Goal: Find specific fact: Find specific fact

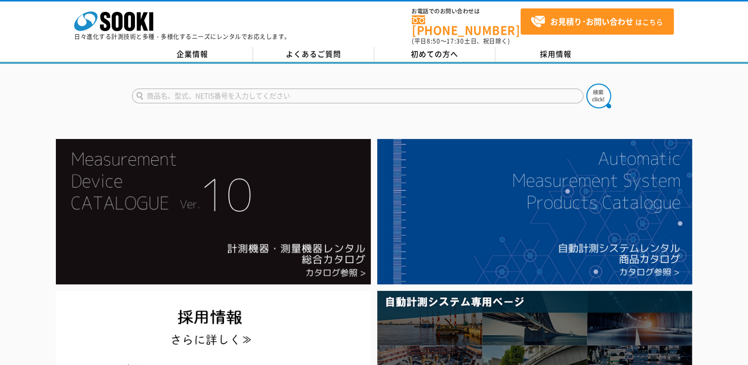
drag, startPoint x: 53, startPoint y: 64, endPoint x: 50, endPoint y: 58, distance: 6.9
click at [53, 64] on div at bounding box center [374, 87] width 748 height 47
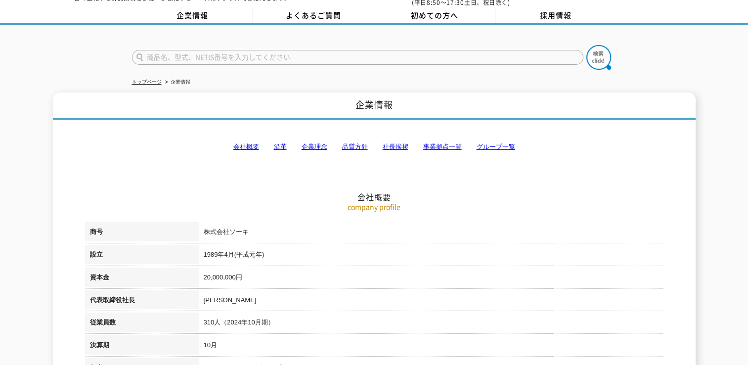
scroll to position [148, 0]
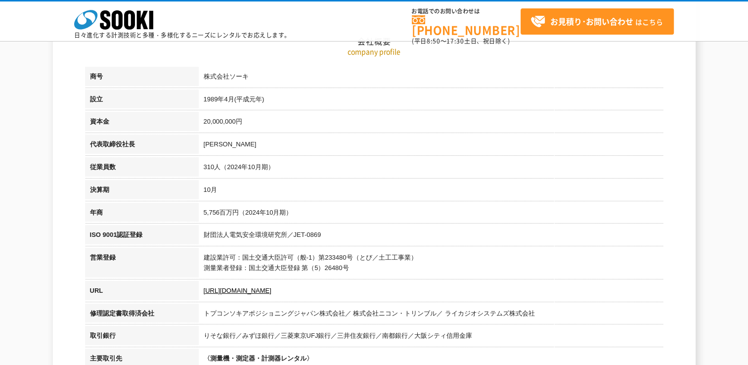
click at [226, 145] on td "[PERSON_NAME]" at bounding box center [431, 146] width 465 height 23
copy tbody "[PERSON_NAME]"
click at [210, 97] on td "1989年4月(平成元年)" at bounding box center [431, 101] width 465 height 23
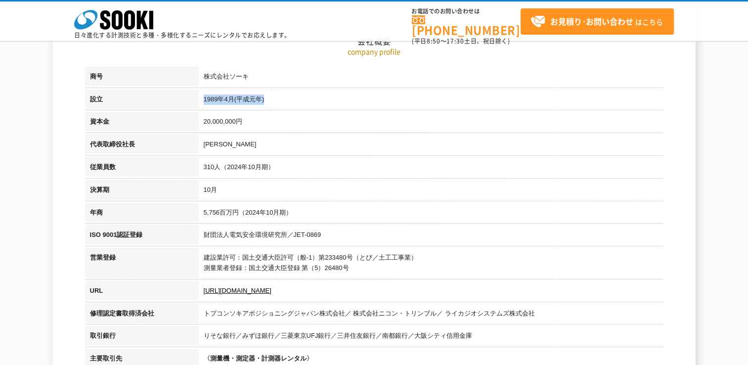
drag, startPoint x: 210, startPoint y: 97, endPoint x: 282, endPoint y: 102, distance: 72.4
click at [282, 102] on td "1989年4月(平成元年)" at bounding box center [431, 101] width 465 height 23
copy td "1989年4月(平成元年)"
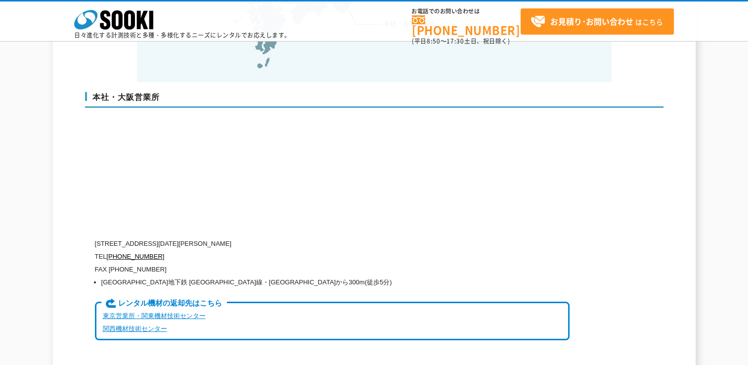
scroll to position [2325, 0]
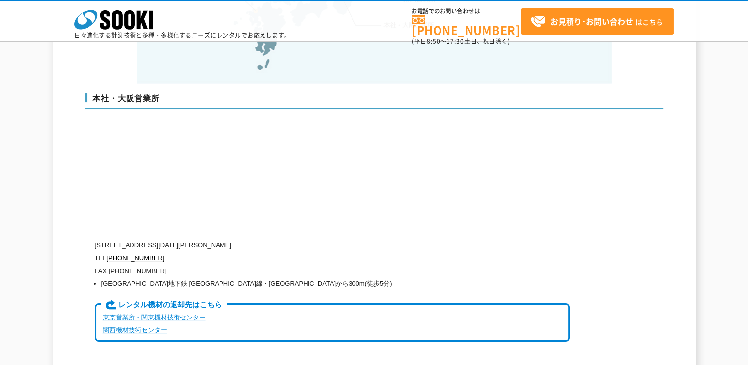
click at [135, 239] on p "[STREET_ADDRESS][DATE][PERSON_NAME]" at bounding box center [332, 245] width 475 height 13
drag, startPoint x: 281, startPoint y: 228, endPoint x: 97, endPoint y: 222, distance: 184.1
click at [97, 239] on p "[STREET_ADDRESS][DATE][PERSON_NAME]" at bounding box center [332, 245] width 475 height 13
copy p "[STREET_ADDRESS][DATE][PERSON_NAME]"
drag, startPoint x: 178, startPoint y: 240, endPoint x: 128, endPoint y: 235, distance: 50.2
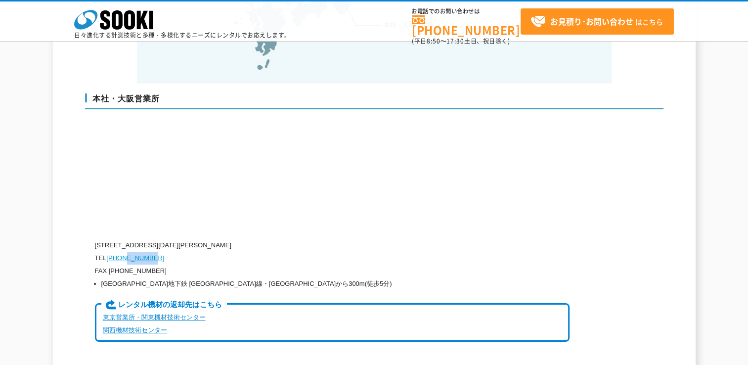
click at [128, 252] on p "TEL [PHONE_NUMBER]" at bounding box center [332, 258] width 475 height 13
drag, startPoint x: 128, startPoint y: 235, endPoint x: 113, endPoint y: 234, distance: 14.8
click at [113, 254] on link "[PHONE_NUMBER]" at bounding box center [135, 257] width 58 height 7
click at [161, 252] on p "TEL [PHONE_NUMBER]" at bounding box center [332, 258] width 475 height 13
drag, startPoint x: 160, startPoint y: 238, endPoint x: 107, endPoint y: 235, distance: 53.0
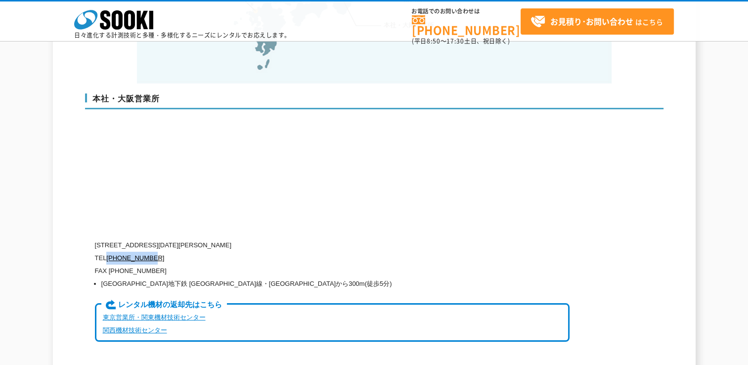
click at [107, 252] on p "TEL [PHONE_NUMBER]" at bounding box center [332, 258] width 475 height 13
copy link "[PHONE_NUMBER]"
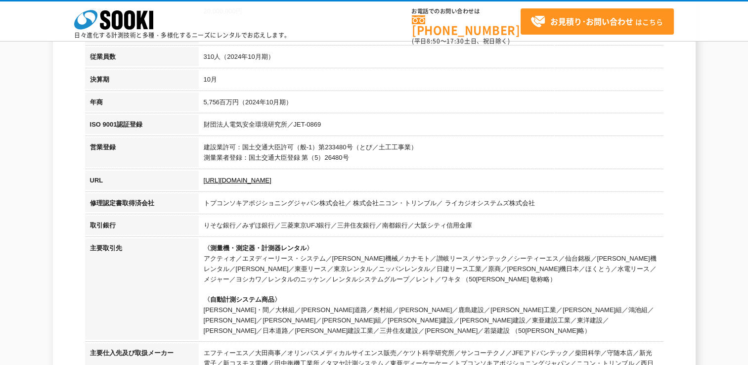
scroll to position [198, 0]
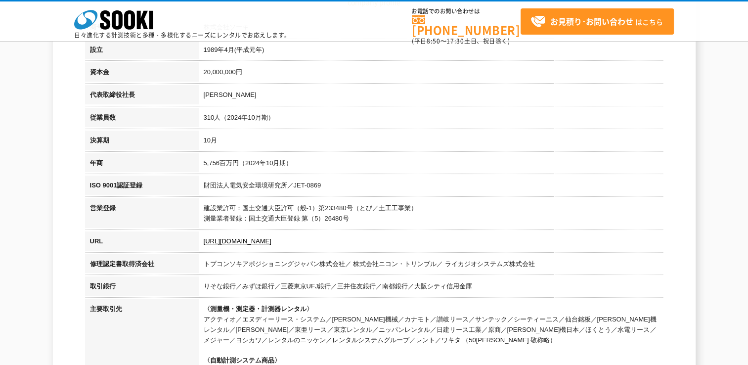
click at [204, 73] on td "20,000,000円" at bounding box center [431, 73] width 465 height 23
click at [204, 72] on td "20,000,000円" at bounding box center [431, 73] width 465 height 23
copy td "20,000,000"
drag, startPoint x: 204, startPoint y: 161, endPoint x: 345, endPoint y: 163, distance: 141.5
click at [345, 163] on td "5,756百万円（2024年10月期）" at bounding box center [431, 164] width 465 height 23
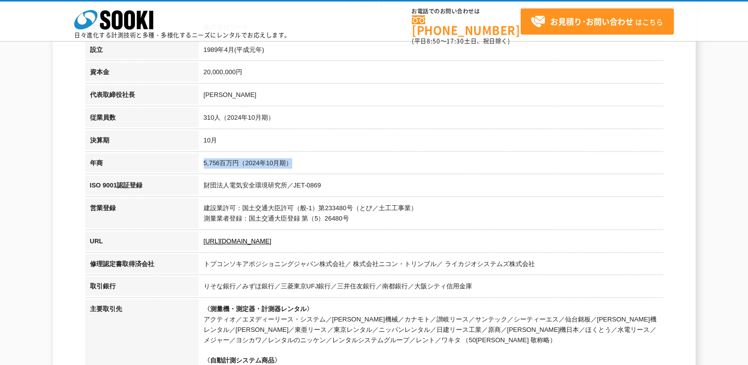
copy td "5,756百万円（2024年10月期）"
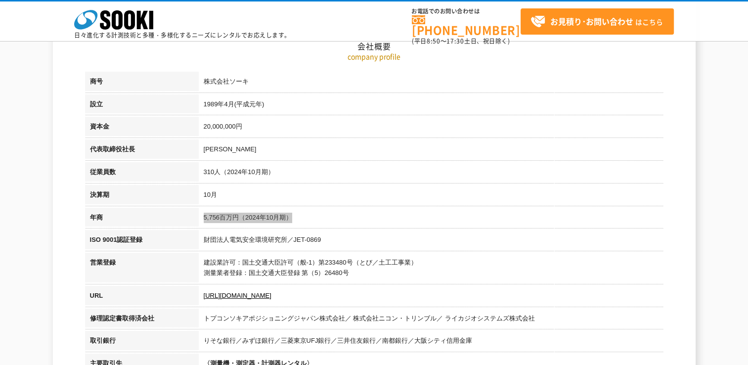
scroll to position [144, 0]
click at [421, 264] on td "建設業許可：国土交通大臣許可（般-1）第233480号（とび／土工工事業） 測量業者登録：国土交通大臣登録 第（5）26480号" at bounding box center [431, 268] width 465 height 33
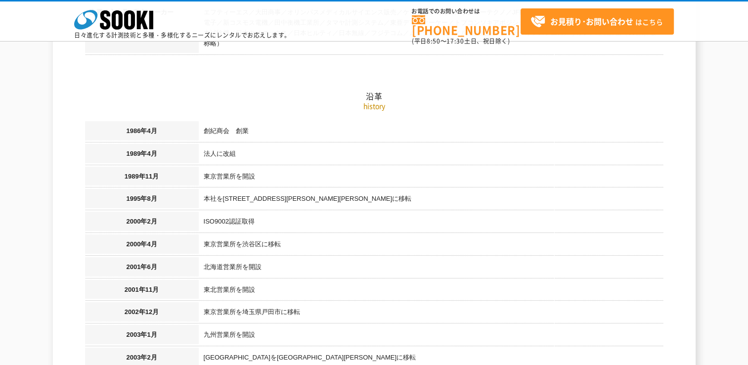
scroll to position [623, 0]
